Goal: Navigation & Orientation: Find specific page/section

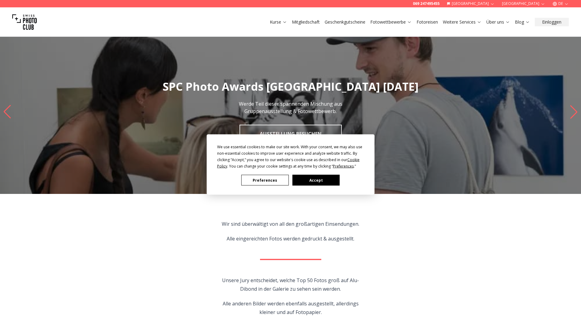
click at [307, 180] on button "Accept" at bounding box center [315, 180] width 47 height 11
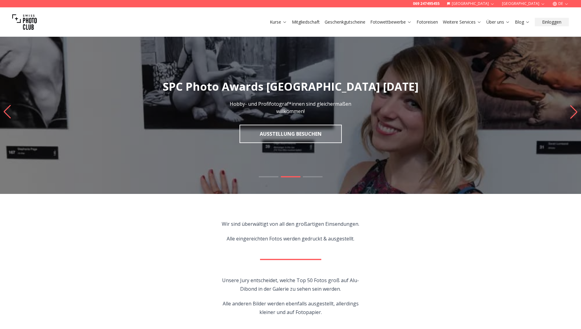
click at [566, 4] on icon "button" at bounding box center [566, 4] width 3 height 2
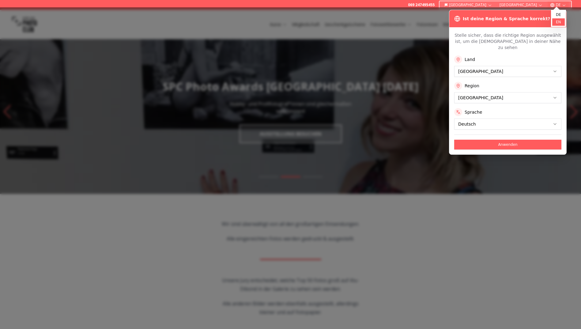
click at [557, 22] on link "en" at bounding box center [559, 21] width 13 height 7
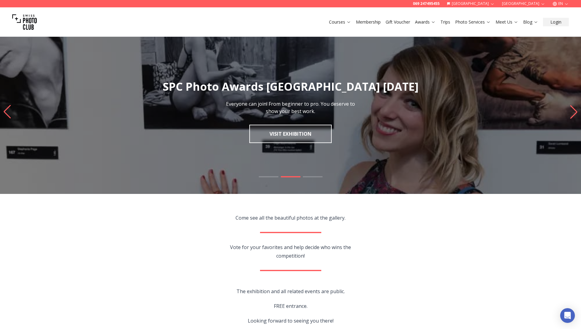
click at [398, 22] on link "Gift Voucher" at bounding box center [398, 22] width 25 height 6
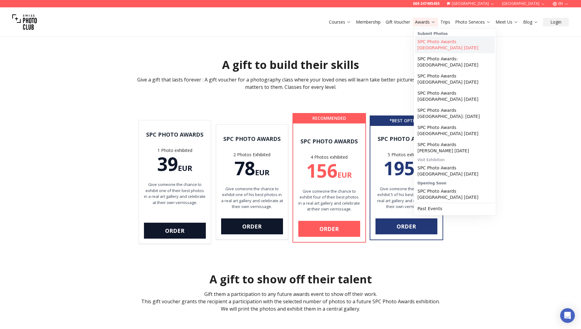
click at [428, 42] on link "SPC Photo Awards [GEOGRAPHIC_DATA] [DATE]" at bounding box center [455, 44] width 80 height 17
